Goal: Task Accomplishment & Management: Complete application form

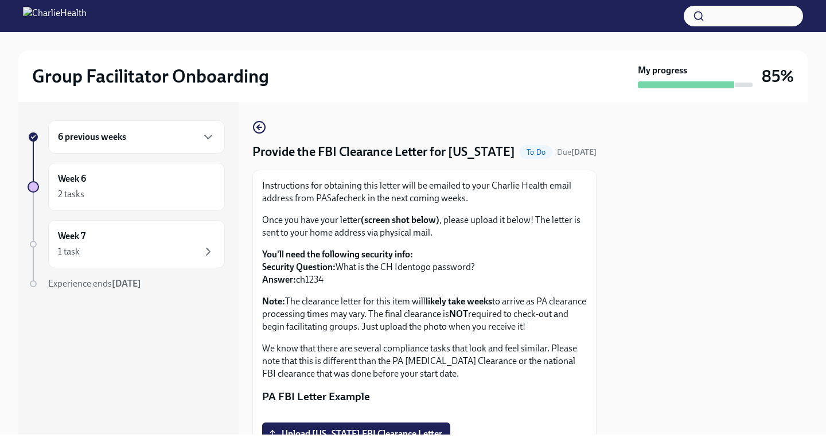
click at [151, 144] on div "6 previous weeks" at bounding box center [136, 136] width 177 height 33
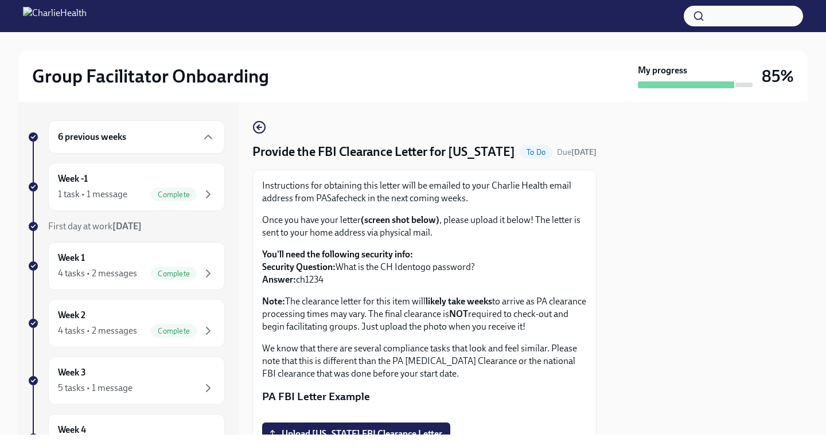
click at [711, 25] on button "button" at bounding box center [743, 16] width 119 height 21
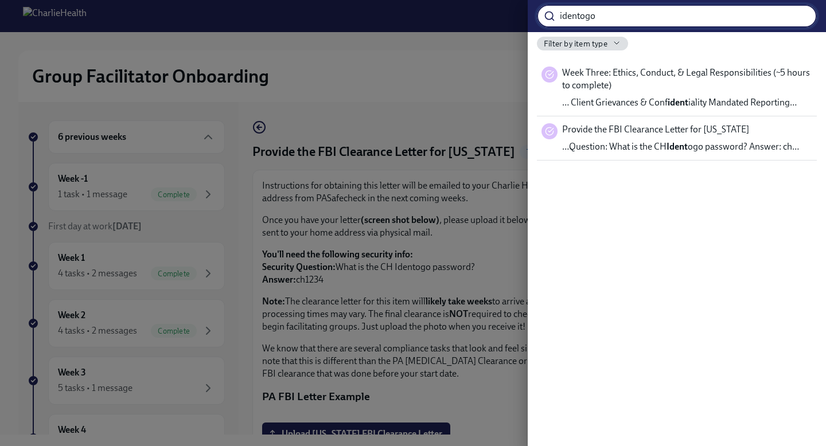
type input "identogo"
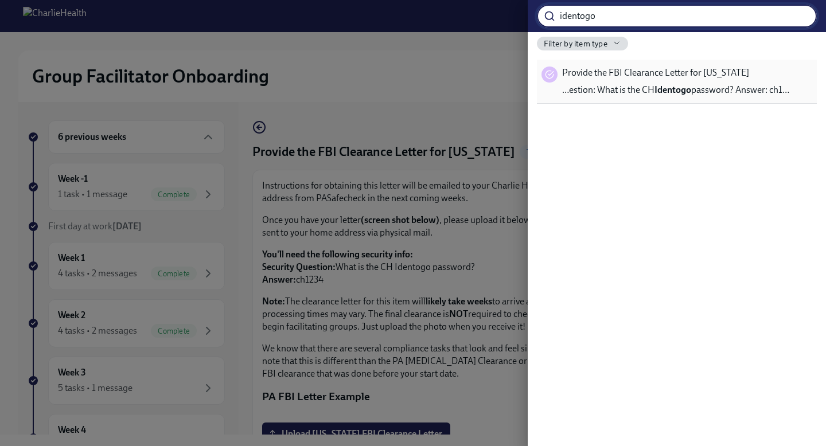
click at [628, 87] on span "…estion: What is the CH Identogo password? Answer: ch1…" at bounding box center [675, 90] width 227 height 13
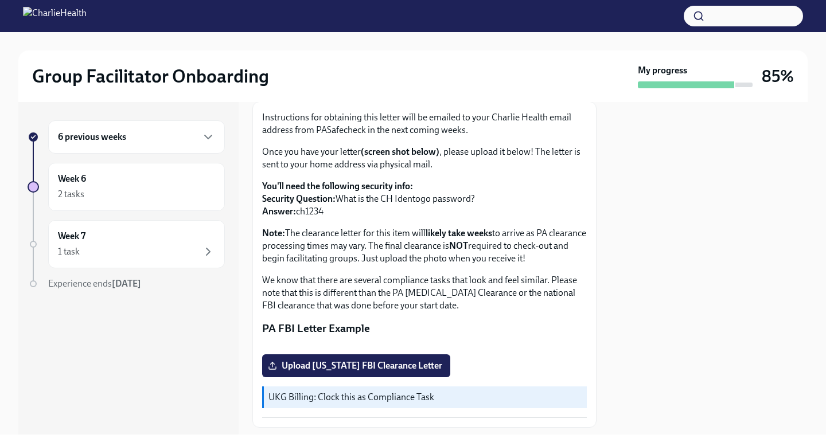
scroll to position [71, 0]
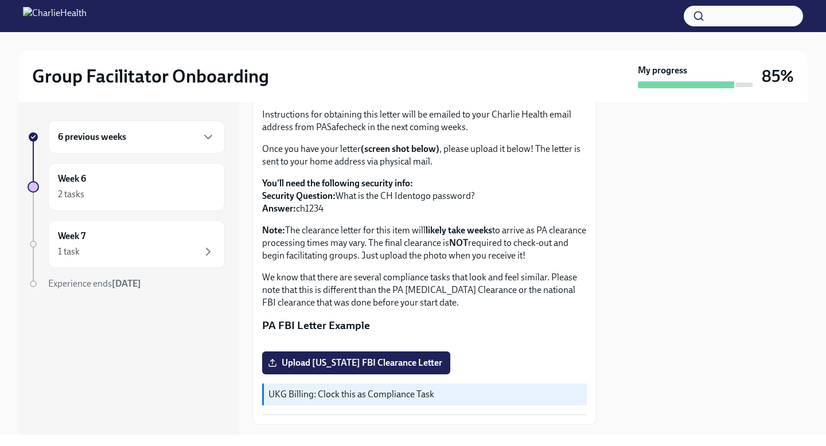
drag, startPoint x: 324, startPoint y: 228, endPoint x: 301, endPoint y: 230, distance: 23.0
click at [301, 215] on p "You'll need the following security info: Security Question: What is the CH Iden…" at bounding box center [424, 196] width 325 height 38
click at [138, 251] on div "1 task" at bounding box center [136, 252] width 157 height 14
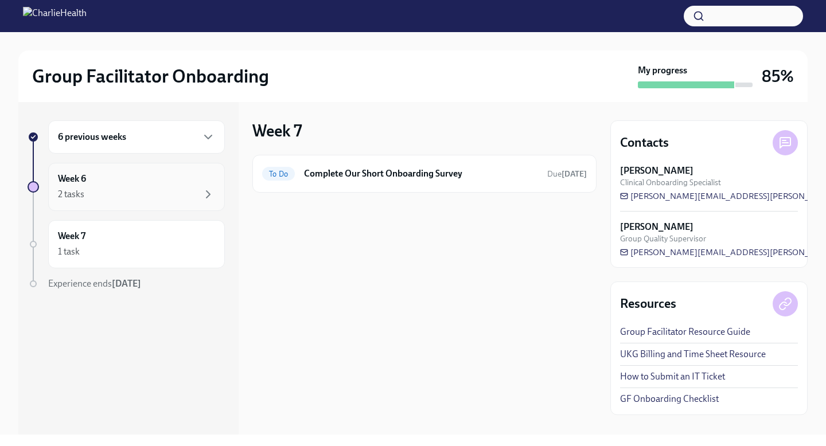
click at [127, 201] on div "Week 6 2 tasks" at bounding box center [136, 187] width 177 height 48
click at [377, 169] on h6 "Provide the FBI Clearance Letter for [US_STATE]" at bounding box center [421, 173] width 234 height 13
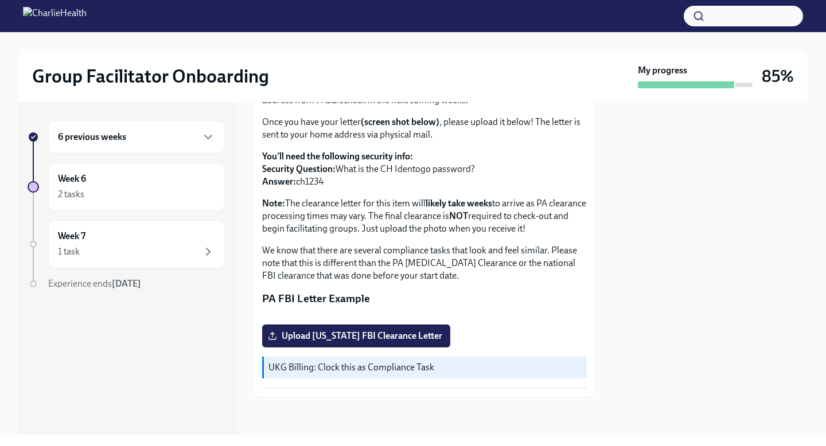
scroll to position [223, 0]
click at [337, 333] on span "Upload [US_STATE] FBI Clearance Letter" at bounding box center [356, 335] width 172 height 11
click at [0, 0] on input "Upload [US_STATE] FBI Clearance Letter" at bounding box center [0, 0] width 0 height 0
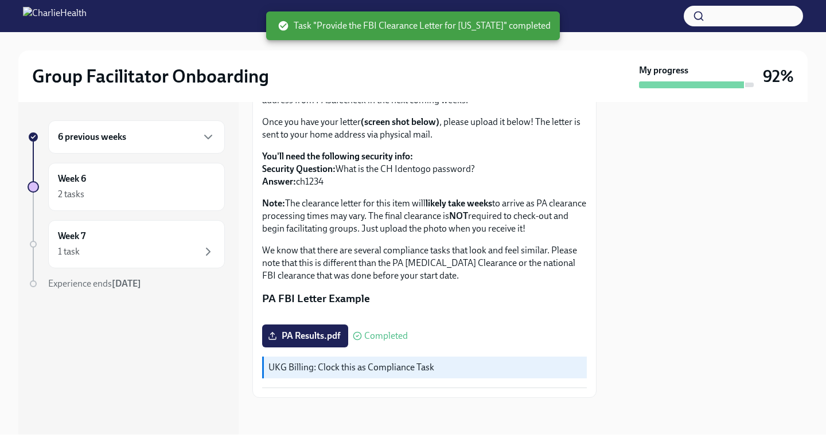
scroll to position [0, 0]
